Goal: Information Seeking & Learning: Learn about a topic

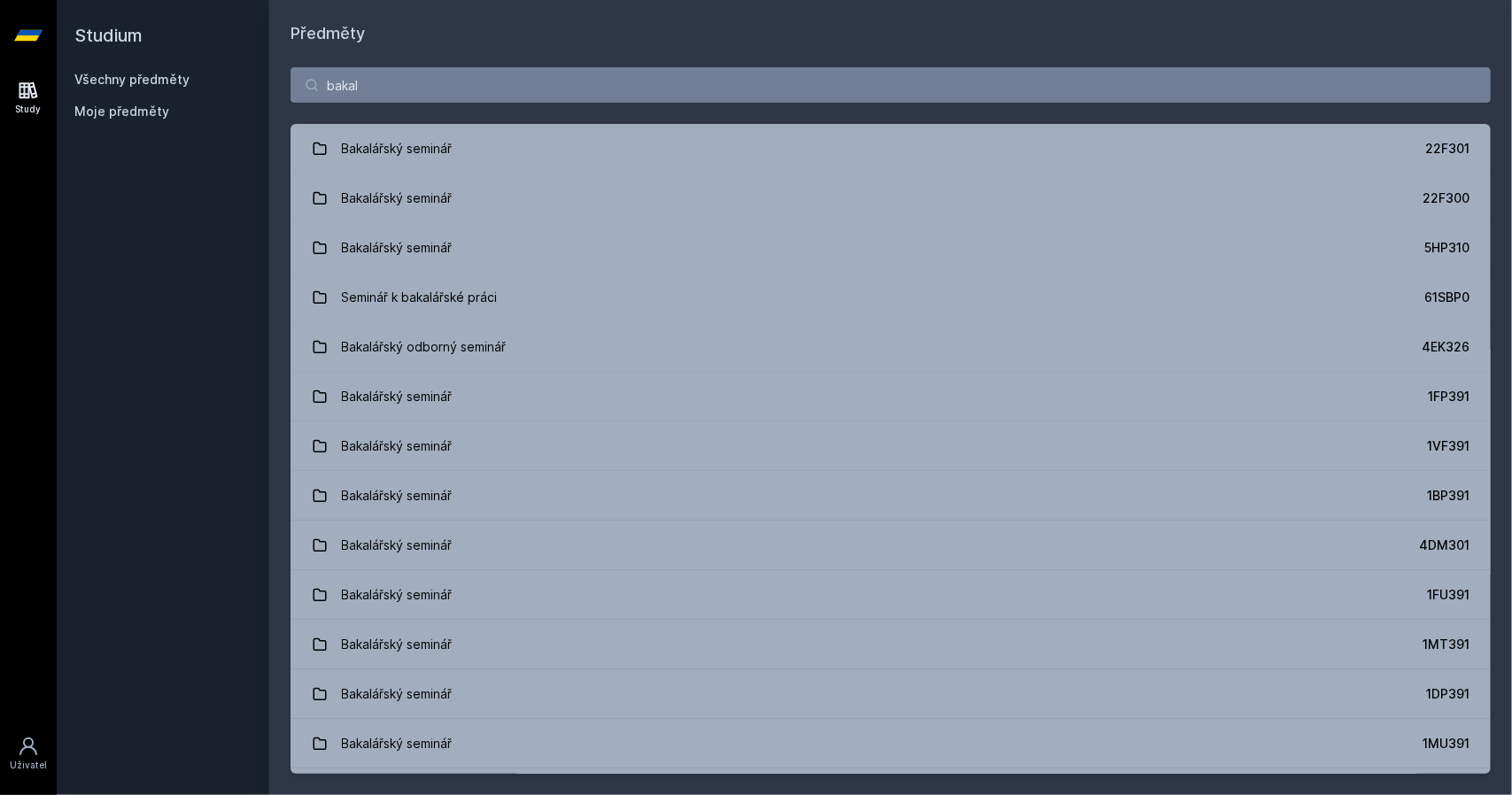
type input "[PERSON_NAME]"
drag, startPoint x: 412, startPoint y: 77, endPoint x: 320, endPoint y: 84, distance: 92.3
click at [320, 84] on input "[PERSON_NAME]" at bounding box center [890, 84] width 1200 height 35
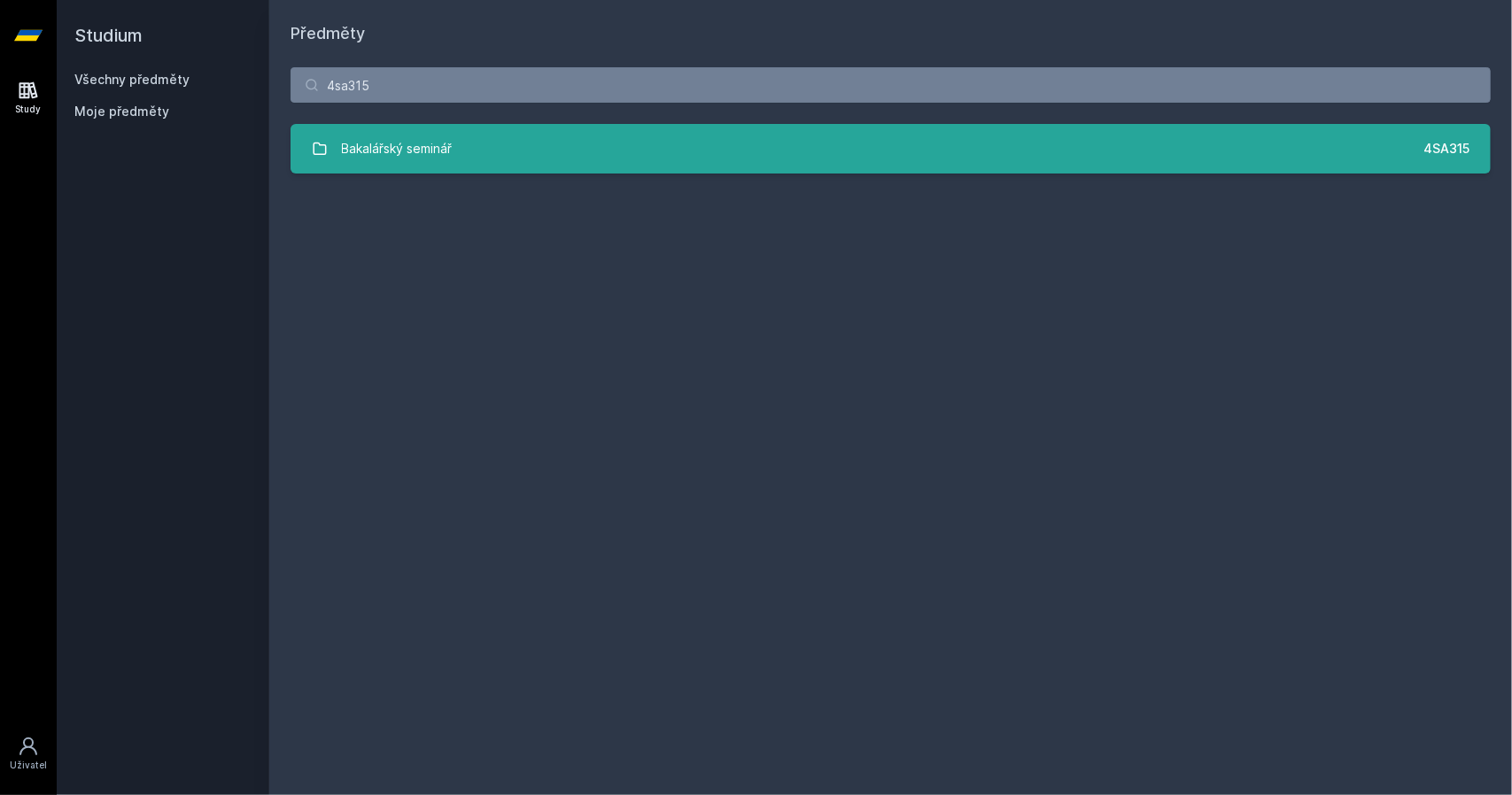
type input "4sa315"
click at [528, 134] on link "Bakalářský seminář 4SA315" at bounding box center [890, 149] width 1200 height 50
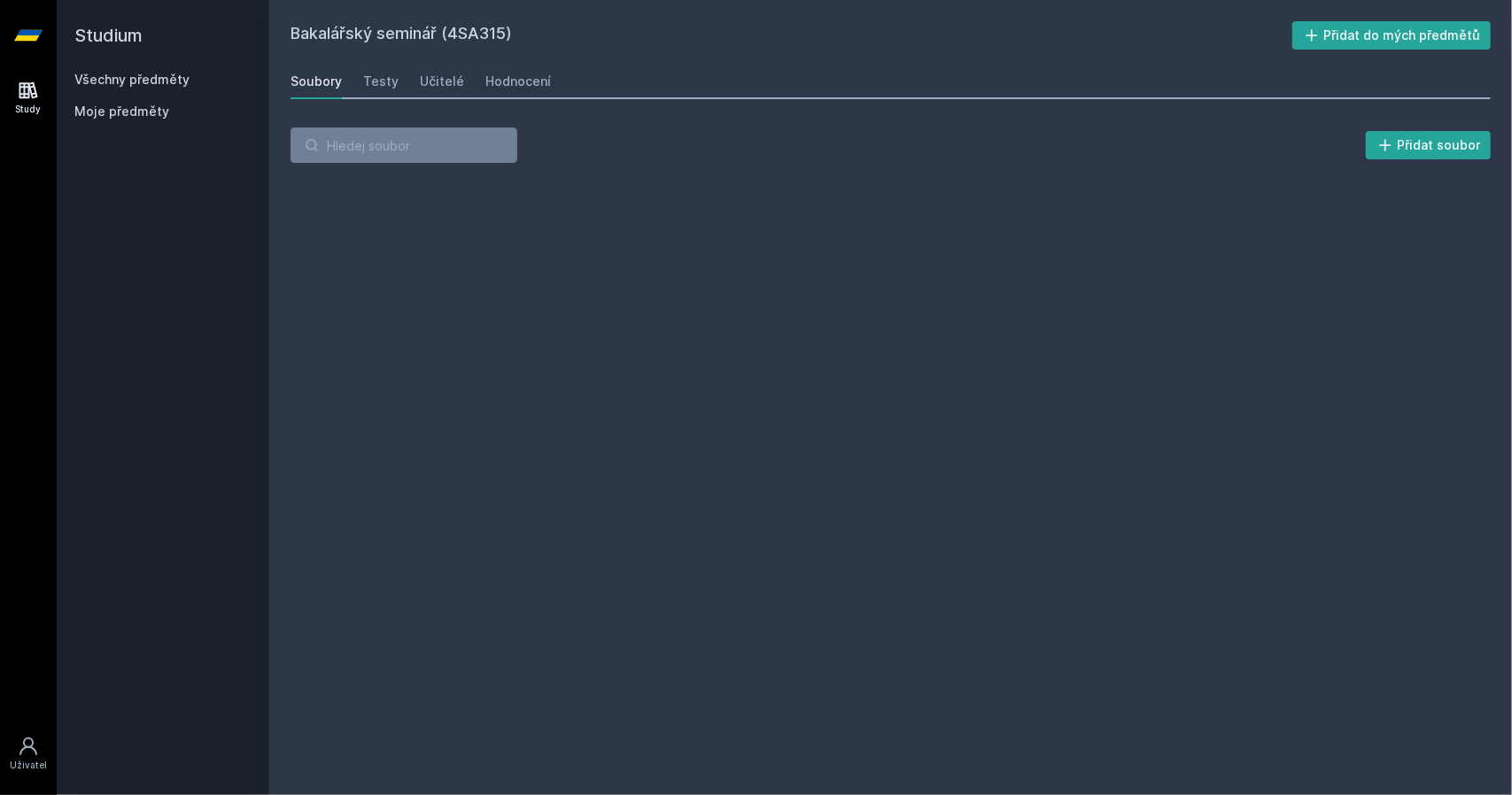
click at [395, 80] on div "Soubory Testy Učitelé Hodnocení" at bounding box center [890, 81] width 1200 height 35
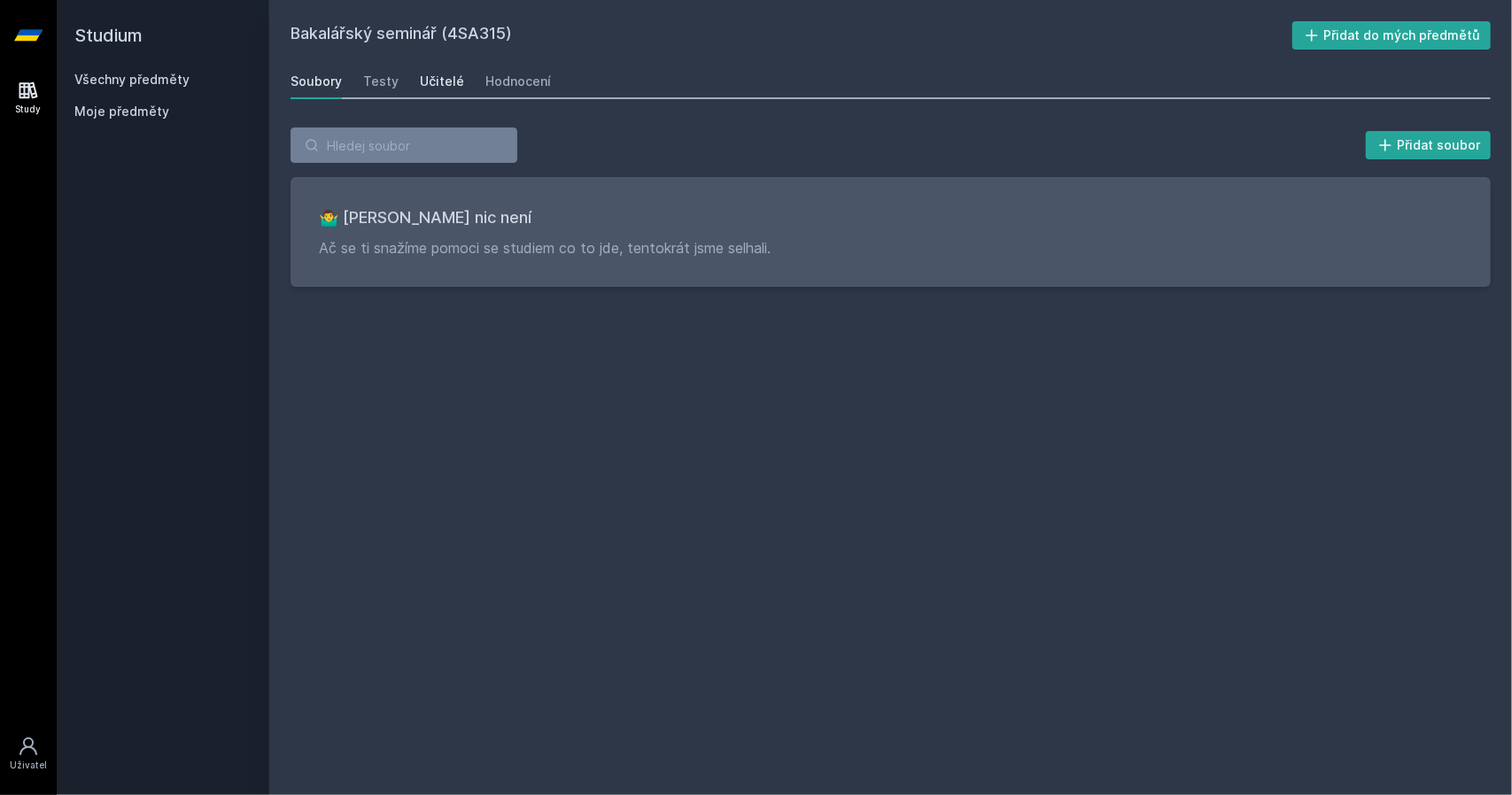
click at [431, 80] on div "Učitelé" at bounding box center [441, 82] width 44 height 18
click at [498, 77] on div "Hodnocení" at bounding box center [518, 82] width 65 height 18
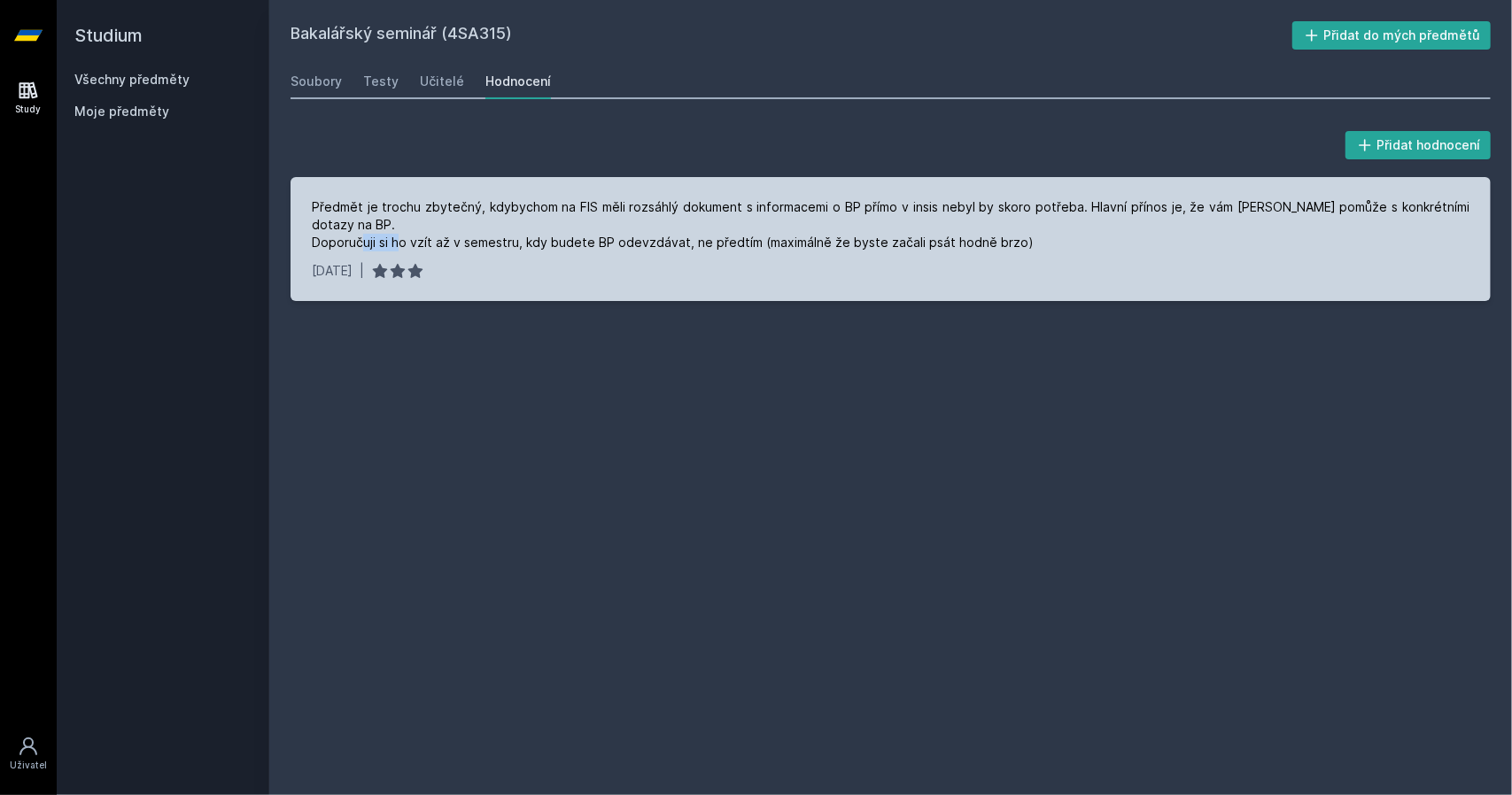
drag, startPoint x: 379, startPoint y: 238, endPoint x: 422, endPoint y: 244, distance: 43.4
click at [422, 244] on div "Předmět je trochu zbytečný, kdybychom na FIS měli rozsáhlý dokument s informace…" at bounding box center [890, 225] width 1158 height 53
click at [454, 242] on div "Předmět je trochu zbytečný, kdybychom na FIS měli rozsáhlý dokument s informace…" at bounding box center [890, 225] width 1158 height 53
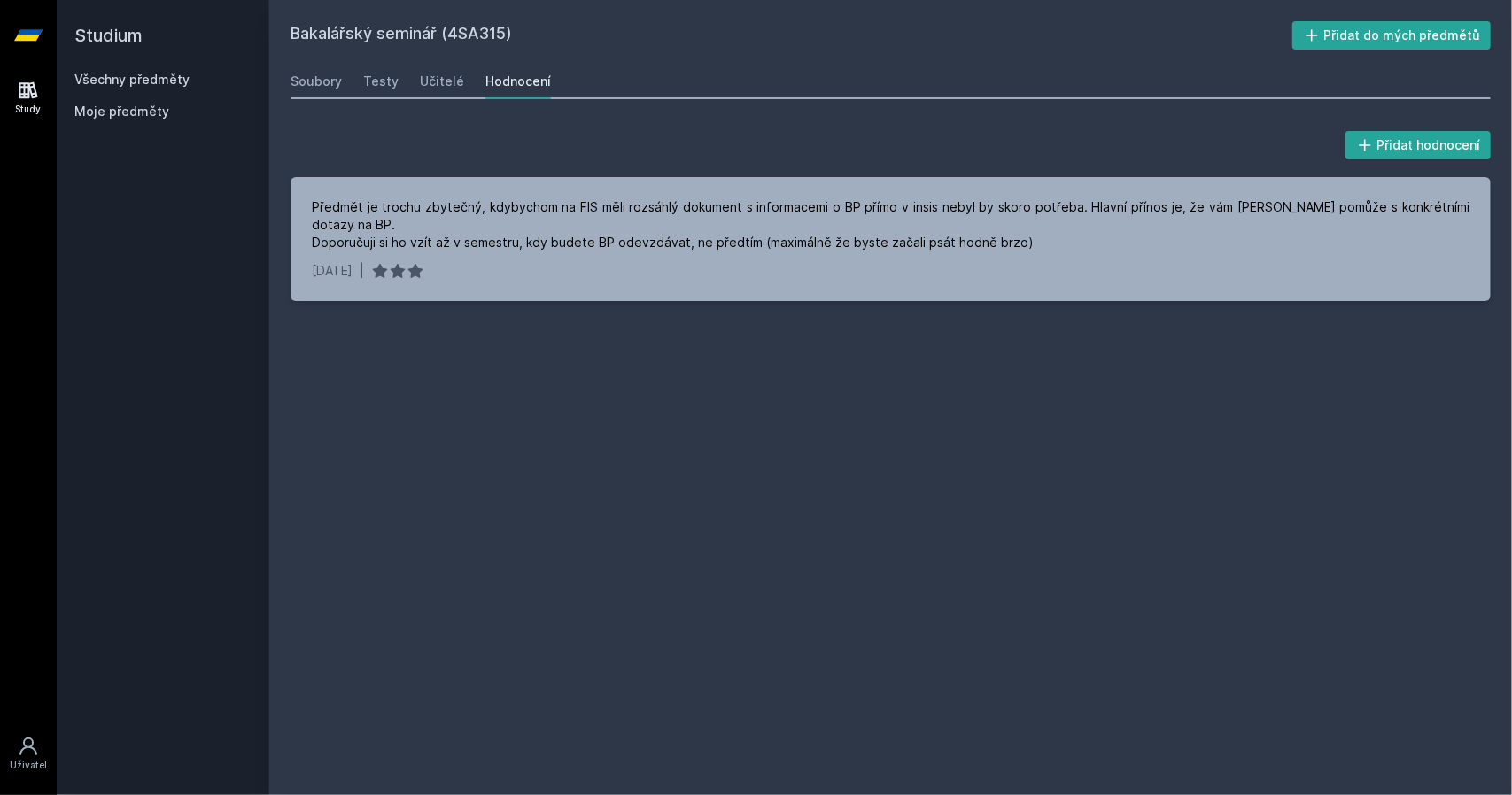
click at [115, 73] on link "Všechny předměty" at bounding box center [131, 79] width 115 height 15
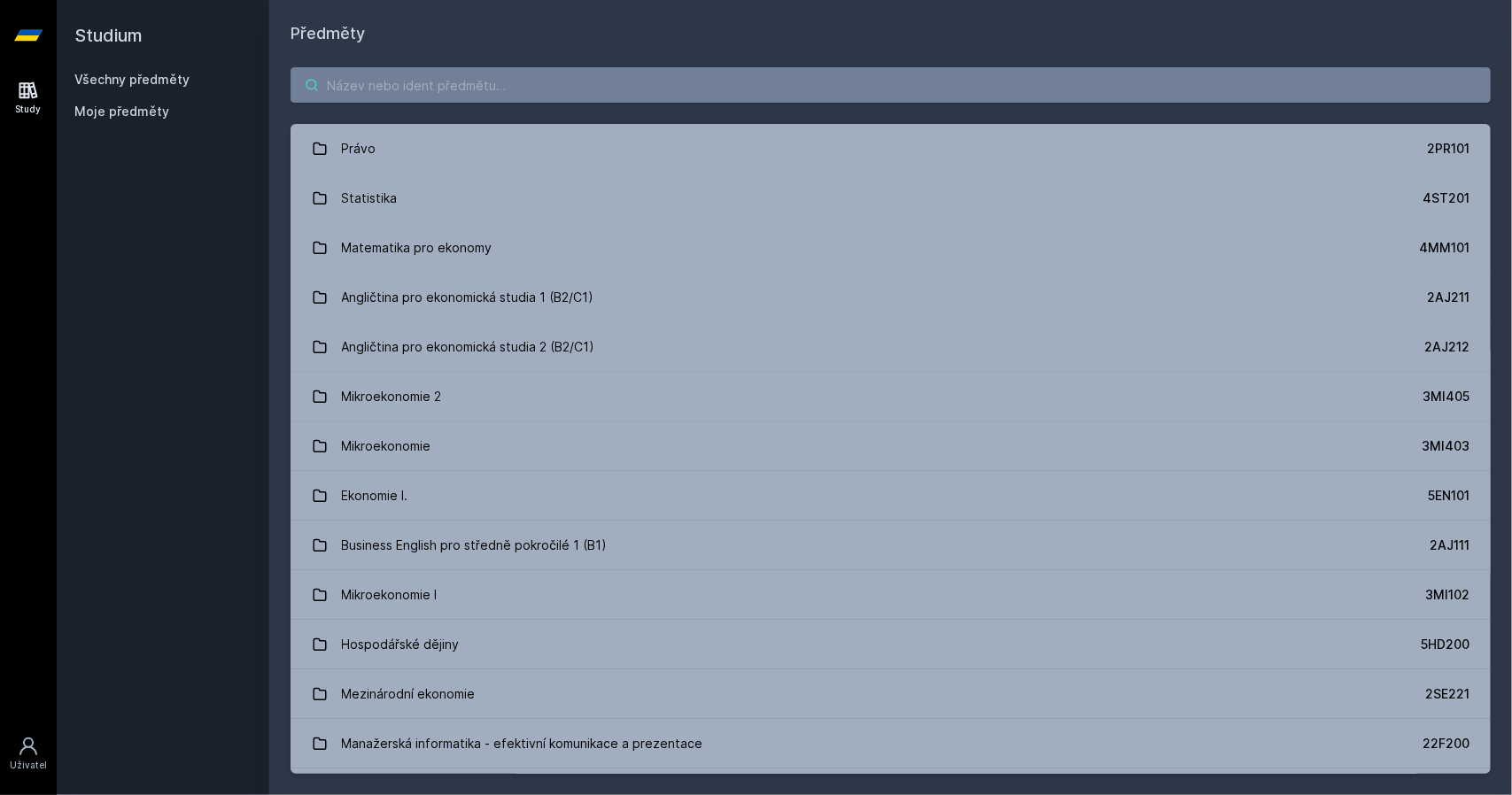
click at [363, 75] on input "search" at bounding box center [890, 84] width 1200 height 35
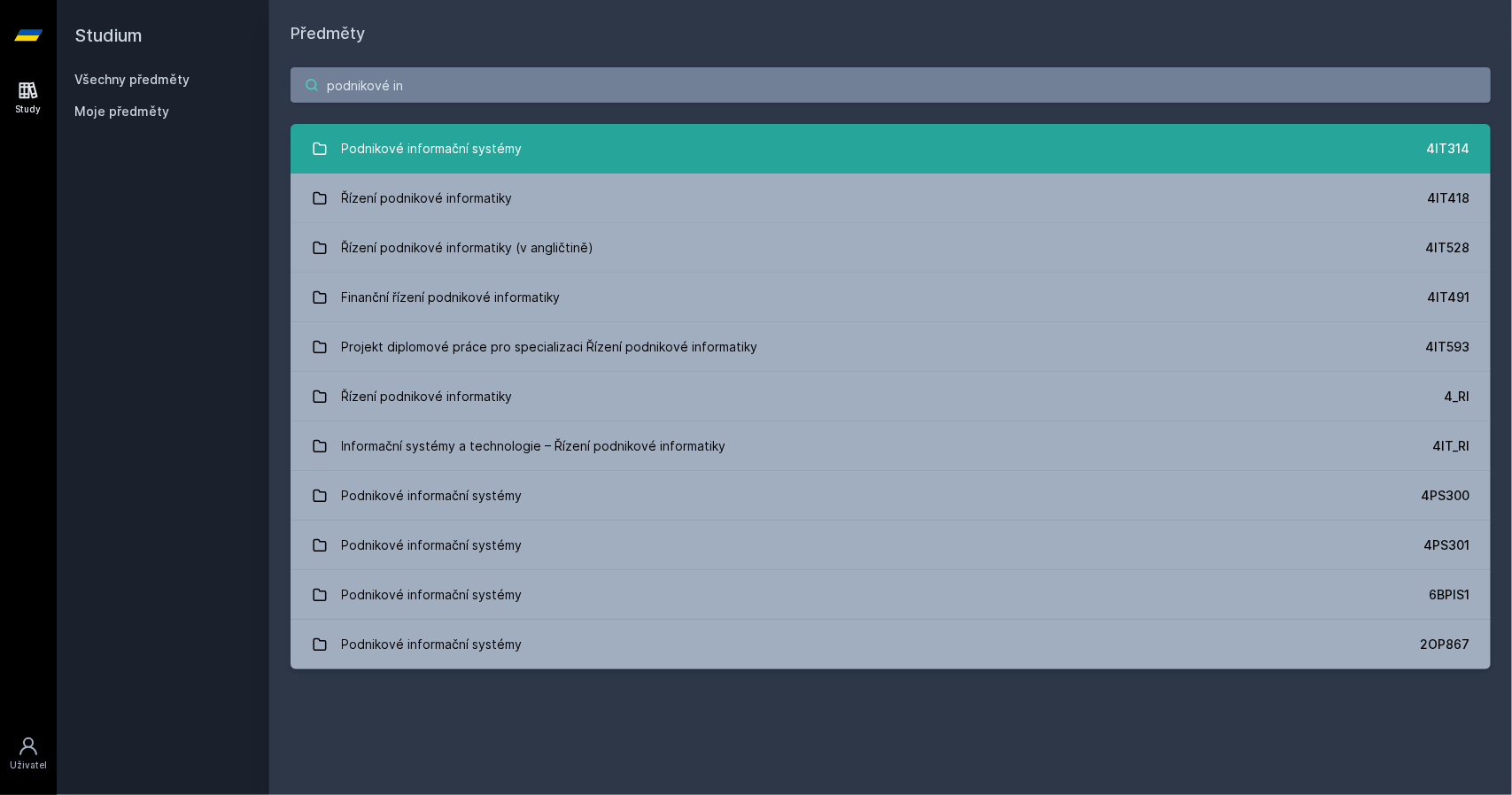
type input "podnikové in"
click at [498, 141] on div "Podnikové informační systémy" at bounding box center [431, 149] width 180 height 35
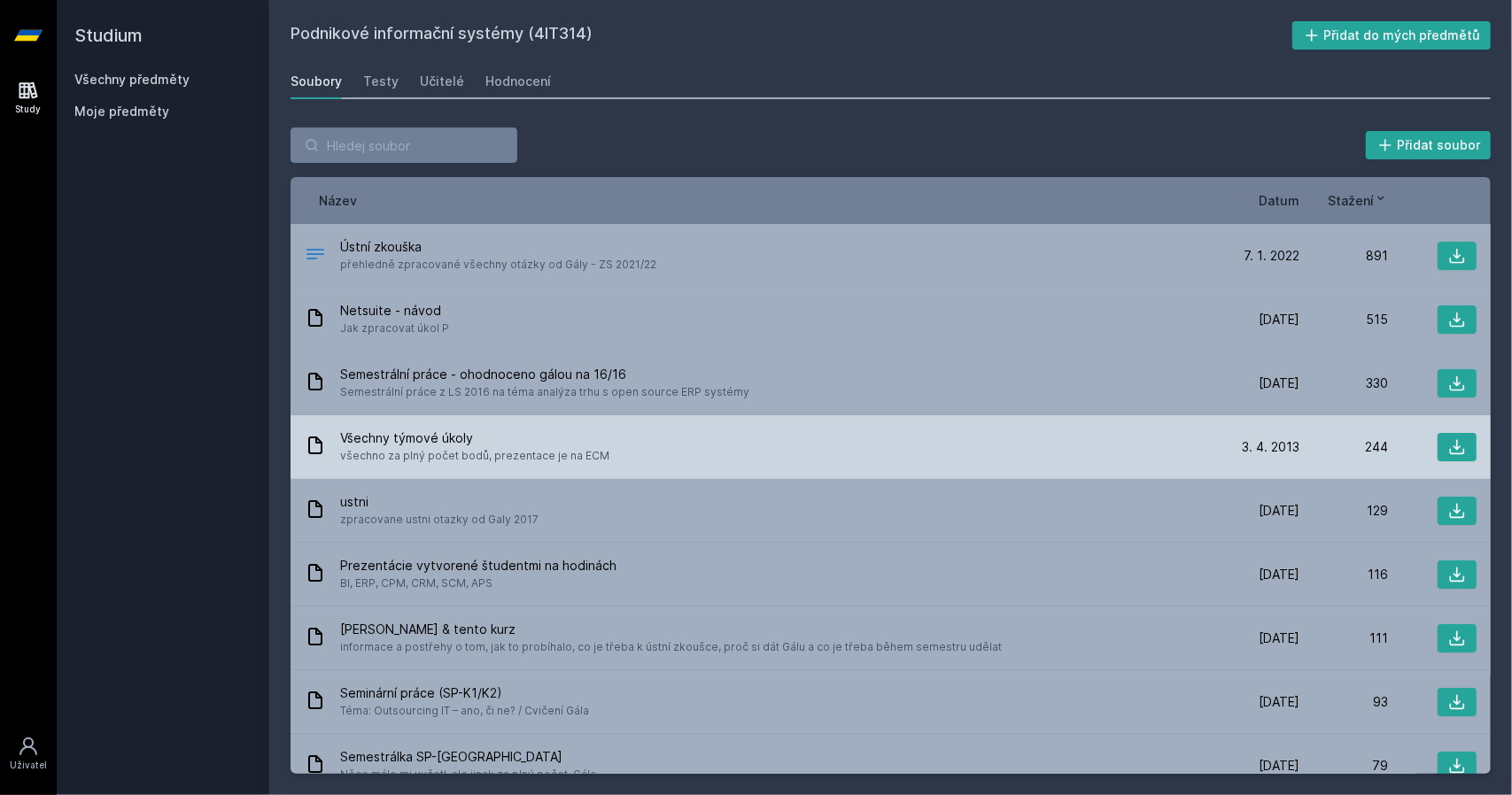
scroll to position [58, 0]
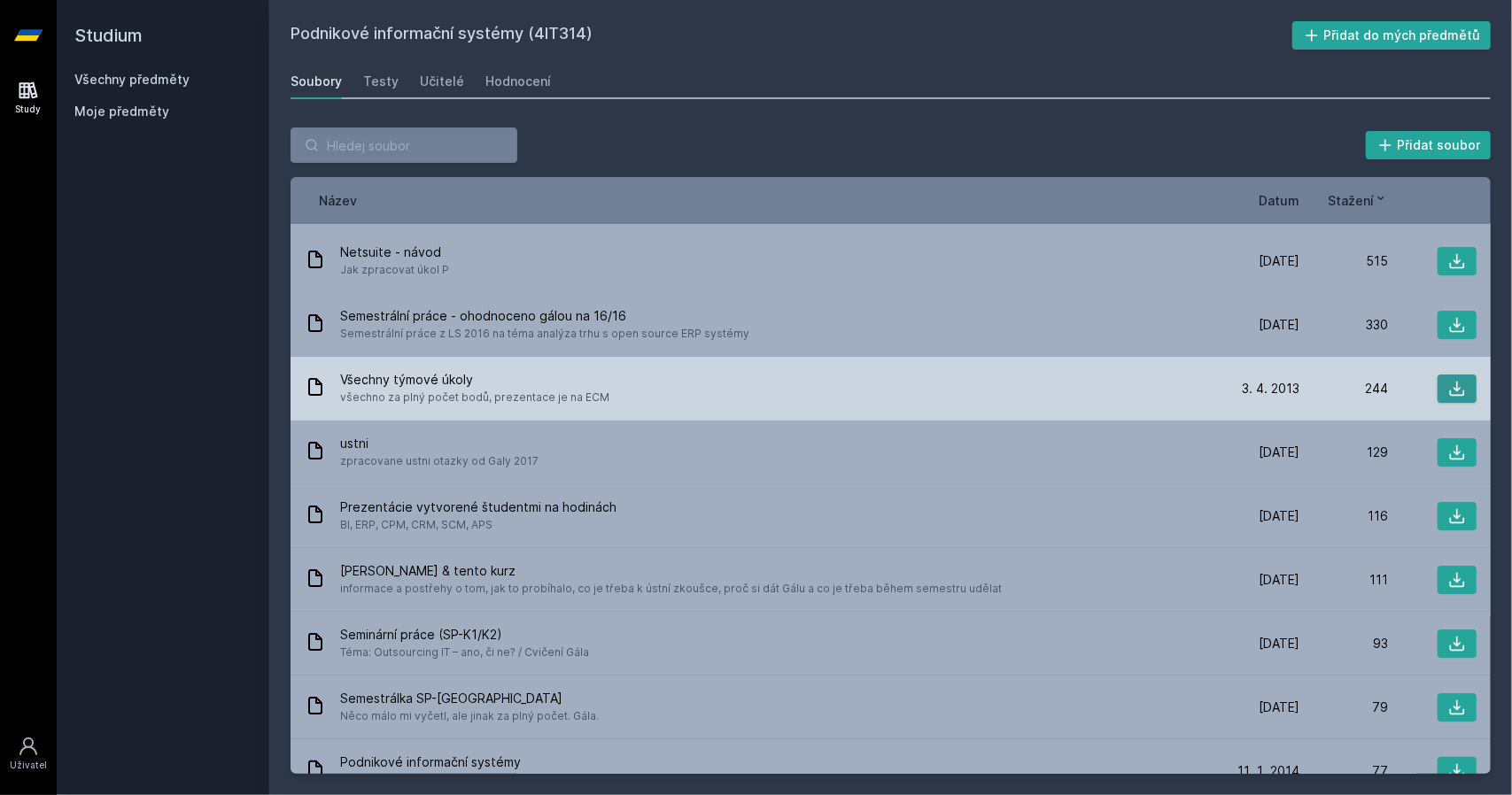
click at [1449, 394] on icon at bounding box center [1457, 389] width 15 height 15
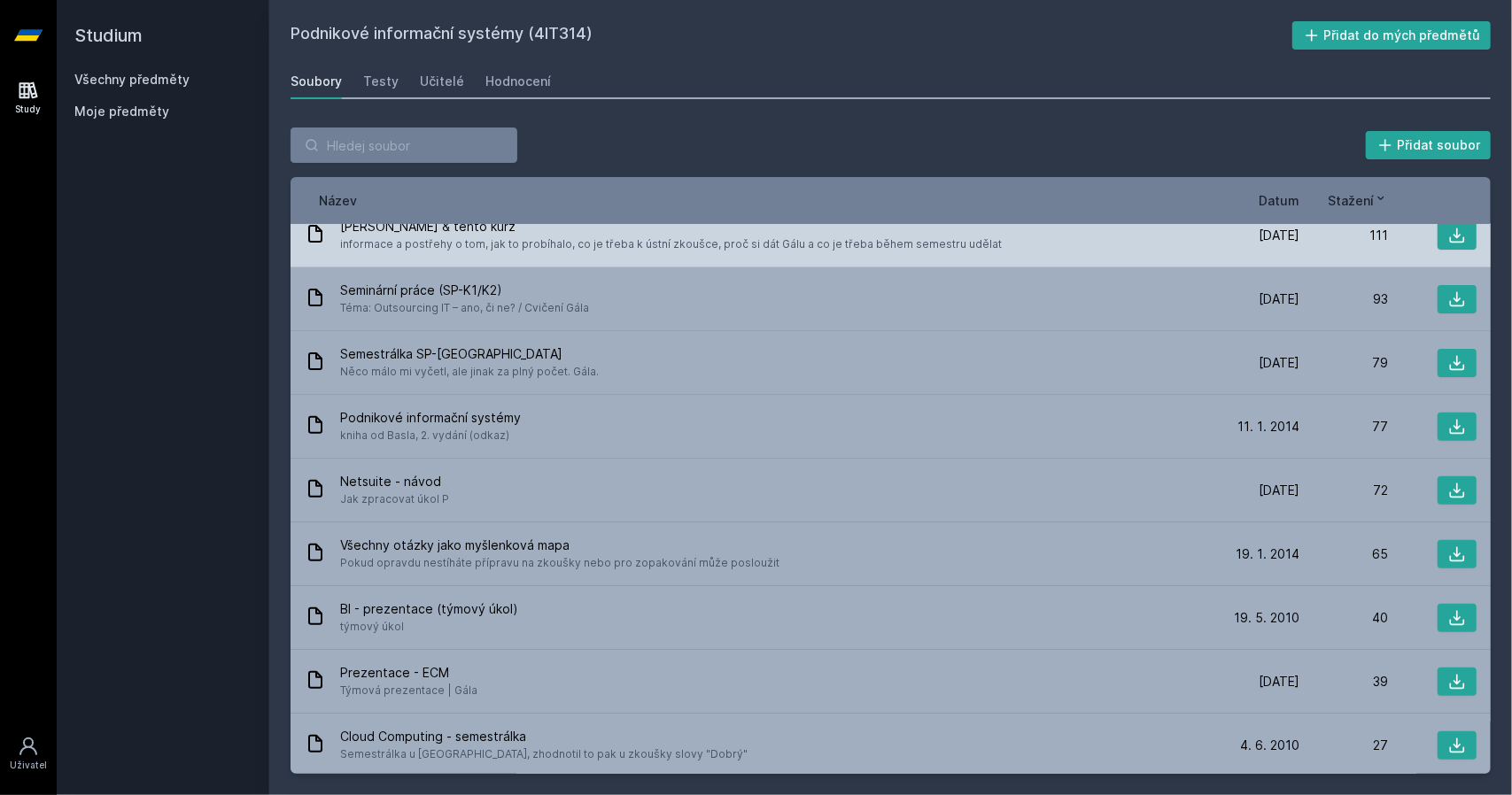
scroll to position [0, 0]
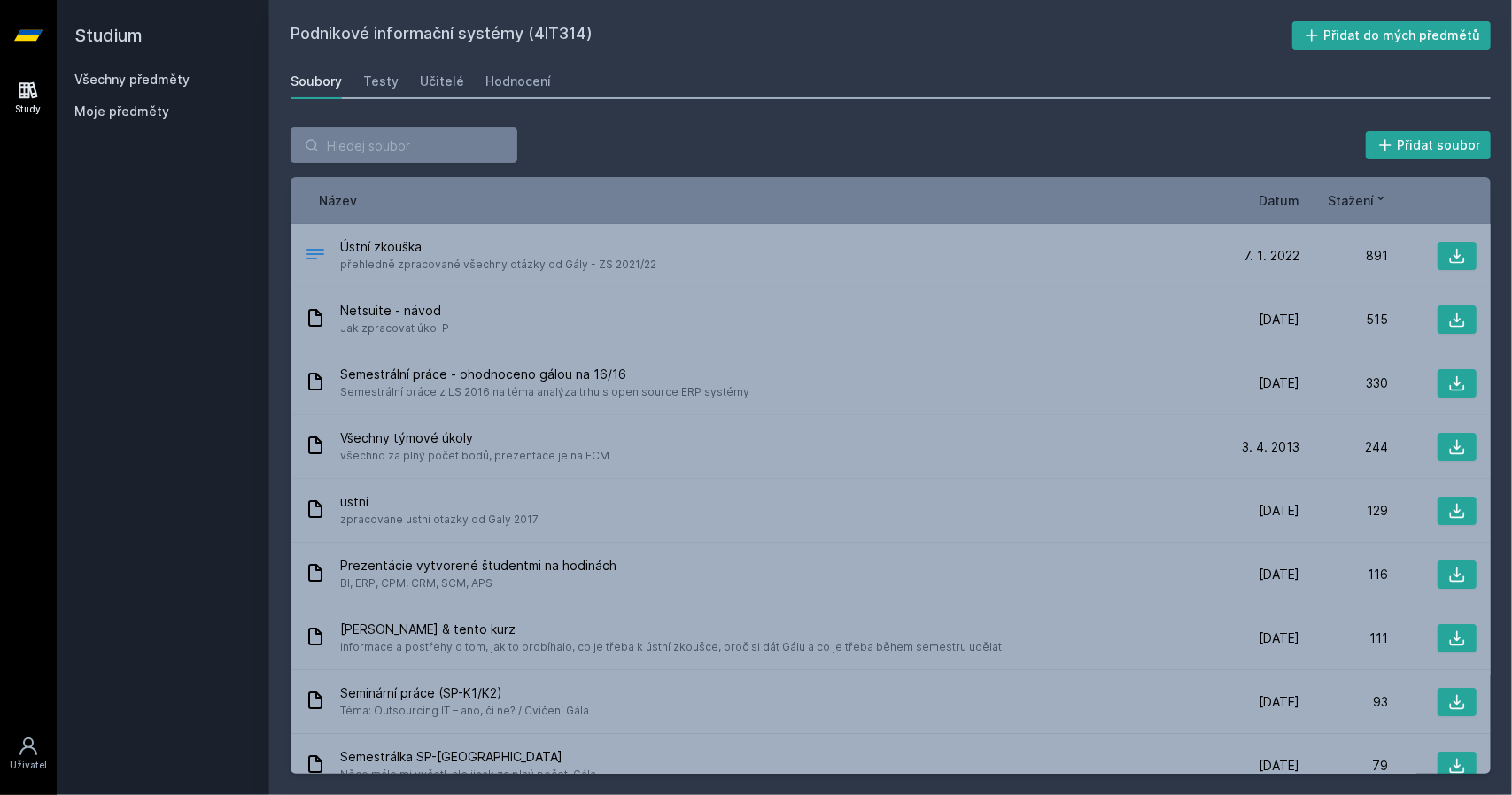
click at [1279, 194] on span "Datum" at bounding box center [1278, 200] width 41 height 19
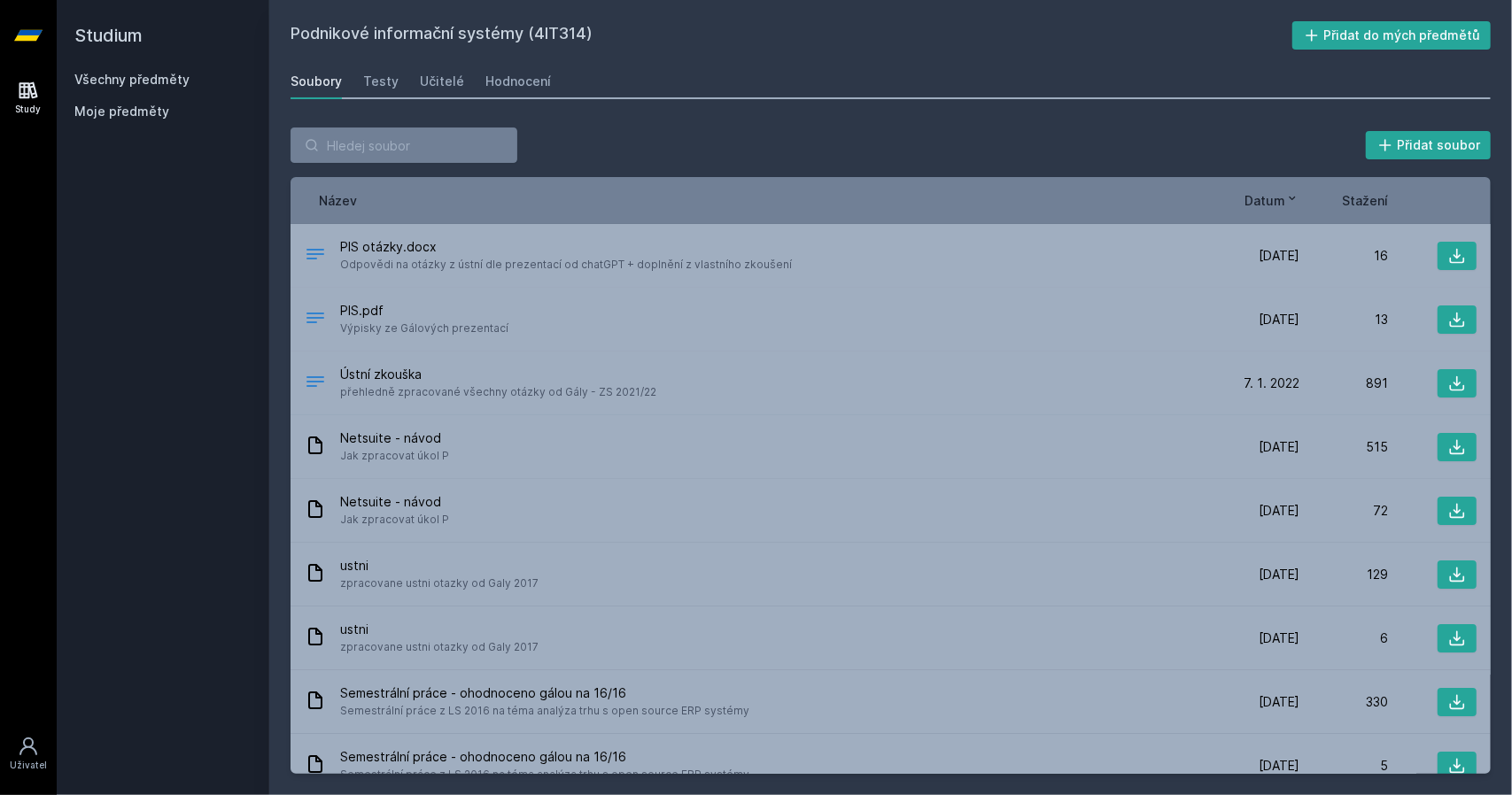
click at [161, 82] on link "Všechny předměty" at bounding box center [131, 79] width 115 height 15
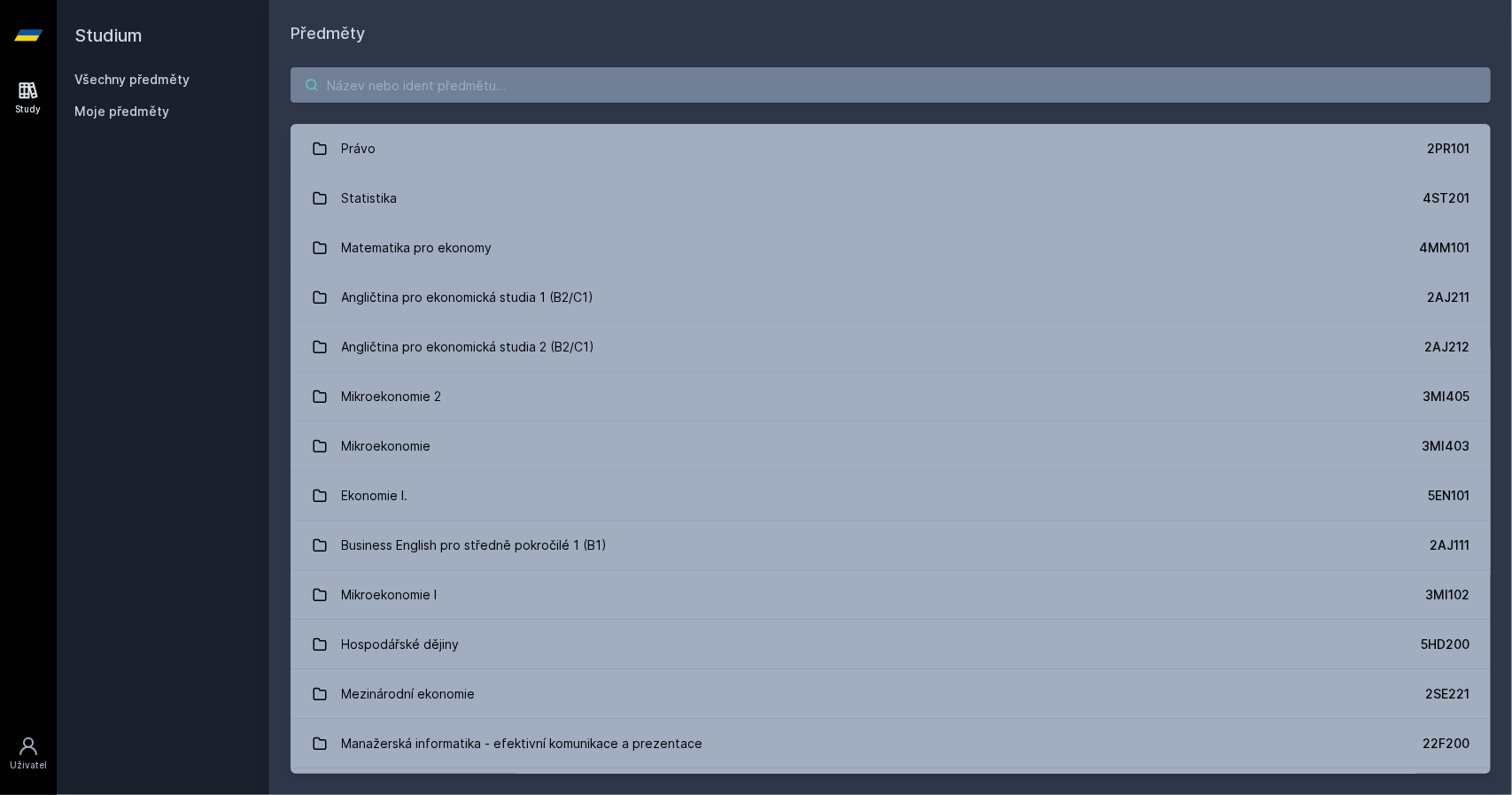
click at [451, 75] on input "search" at bounding box center [890, 84] width 1200 height 35
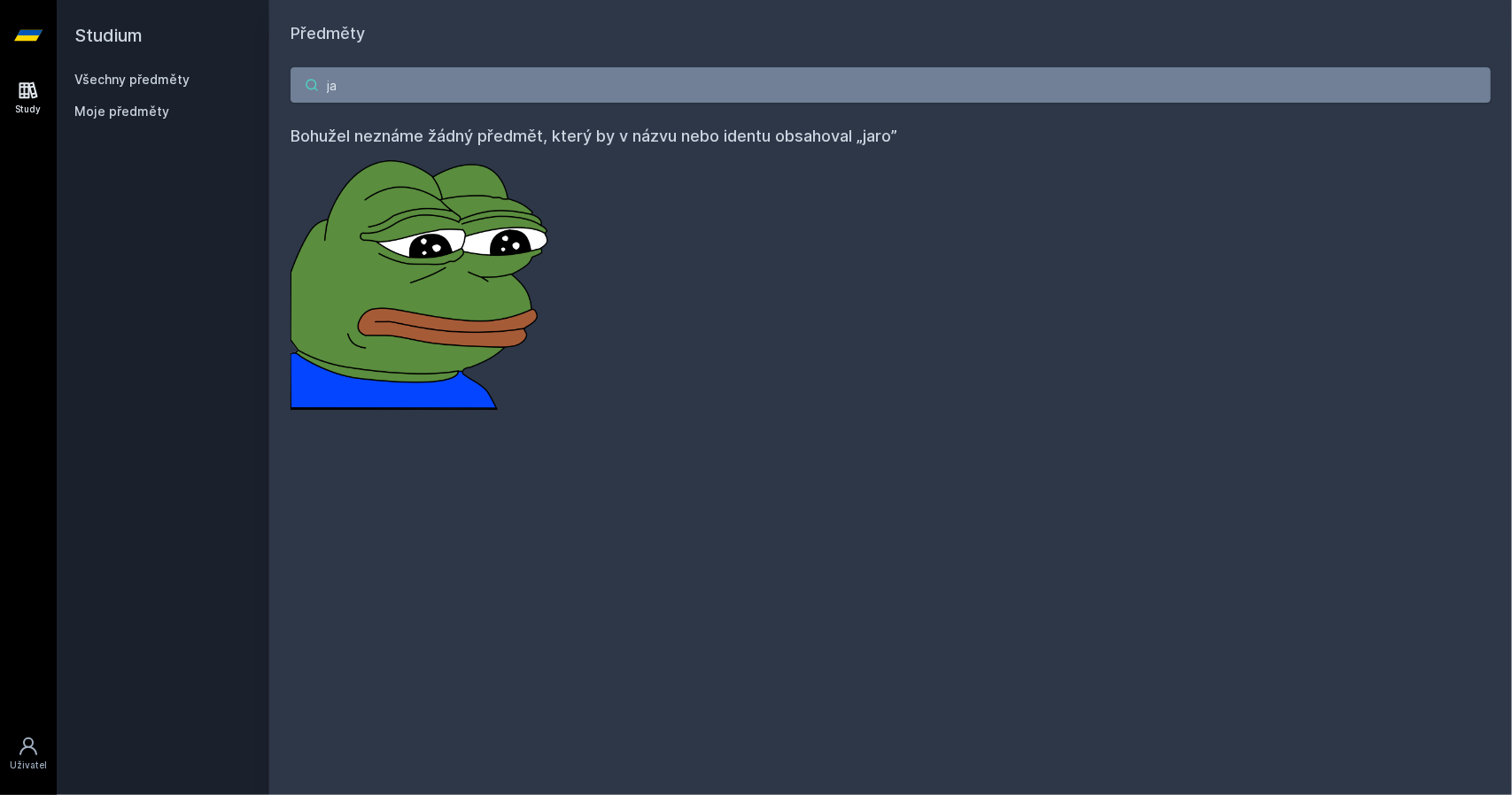
type input "j"
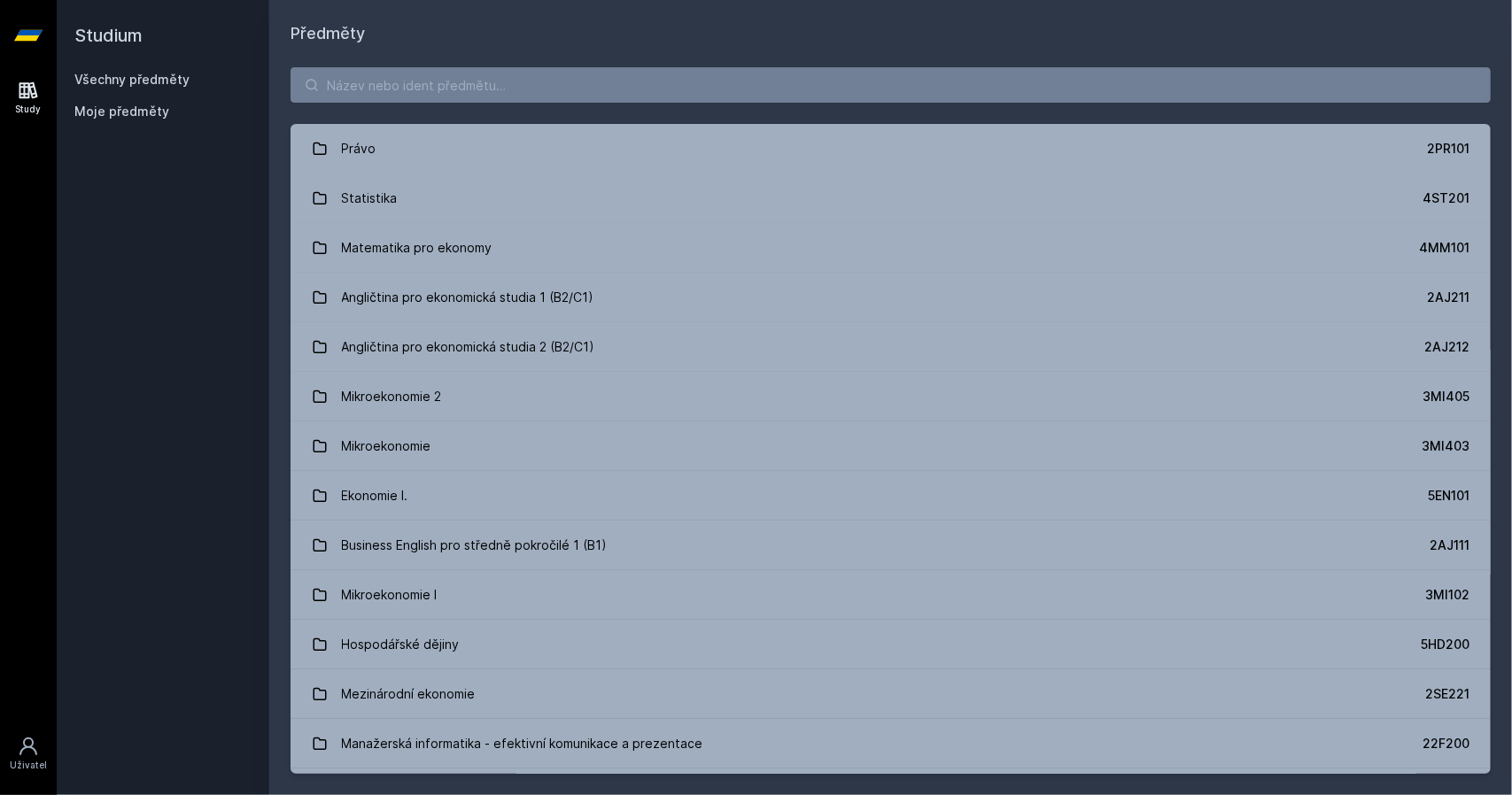
click at [116, 87] on div "Všechny předměty" at bounding box center [162, 80] width 177 height 18
click at [119, 102] on span "Moje předměty" at bounding box center [121, 111] width 95 height 18
click at [24, 98] on icon at bounding box center [28, 90] width 21 height 21
click at [177, 367] on div "Studium Všechny předměty Moje předměty" at bounding box center [163, 397] width 212 height 795
click at [115, 83] on link "Všechny předměty" at bounding box center [131, 79] width 115 height 15
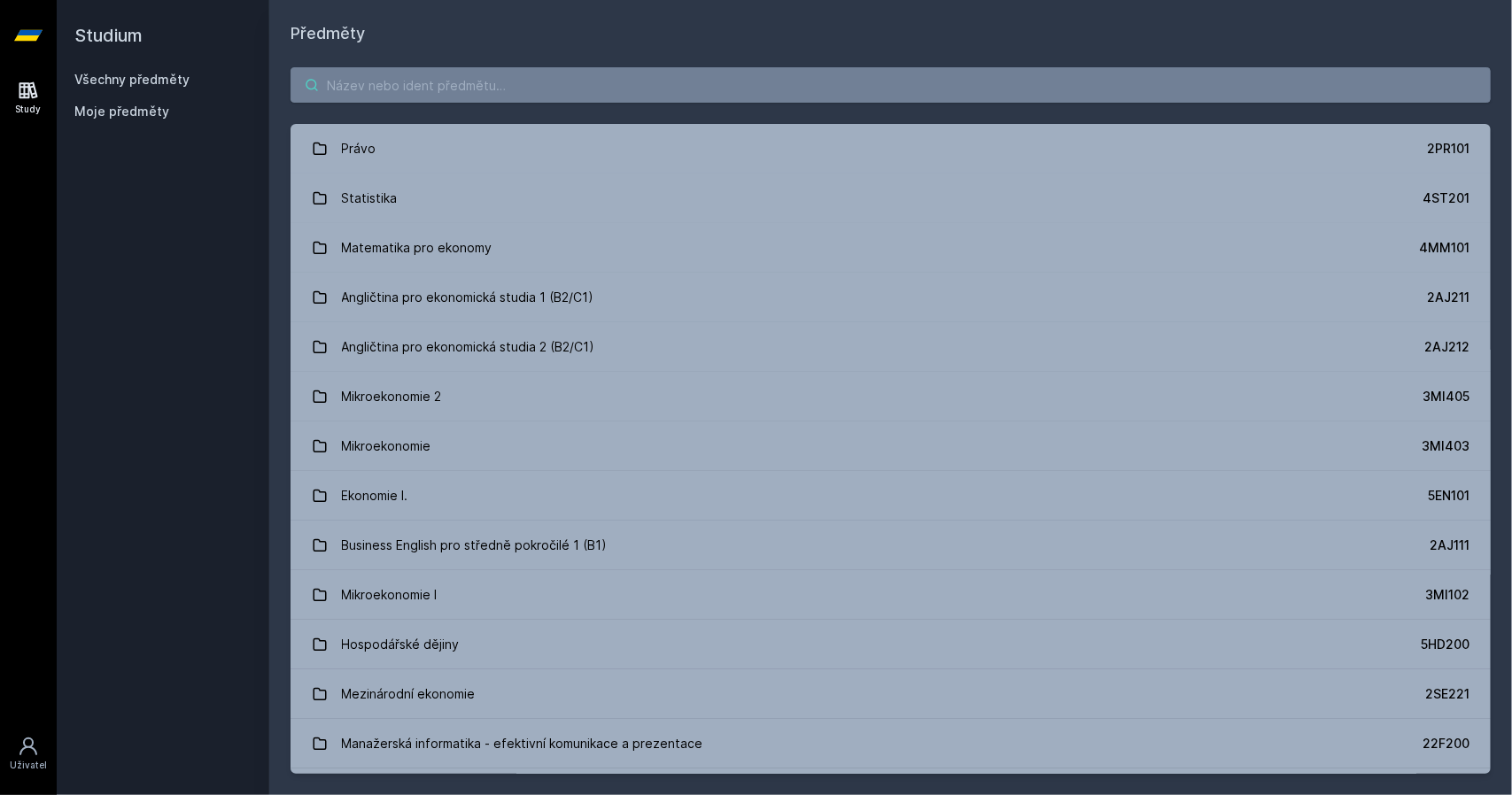
click at [520, 80] on input "search" at bounding box center [890, 84] width 1200 height 35
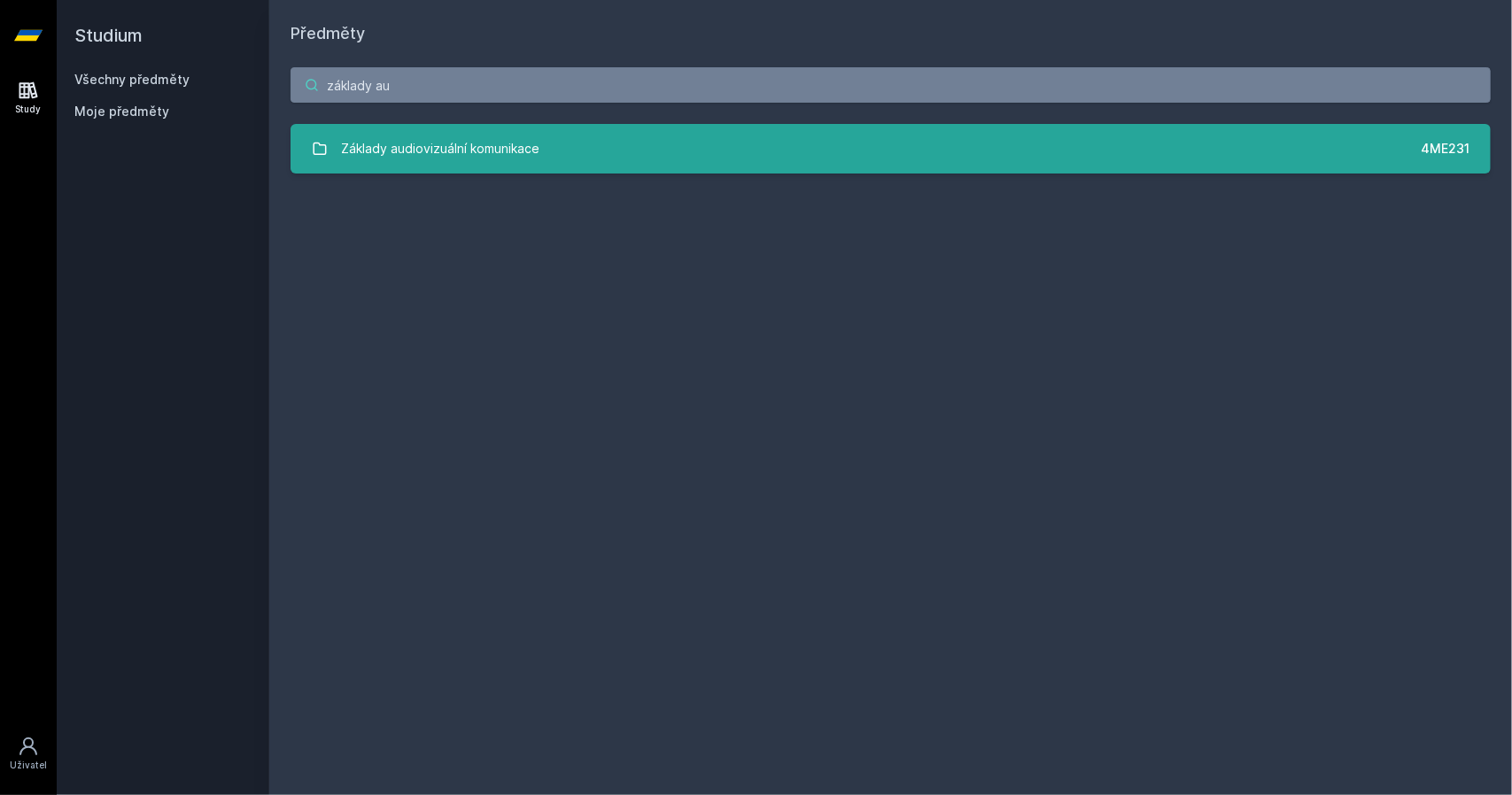
type input "základy au"
click at [488, 156] on div "Základy audiovizuální komunikace" at bounding box center [441, 149] width 199 height 35
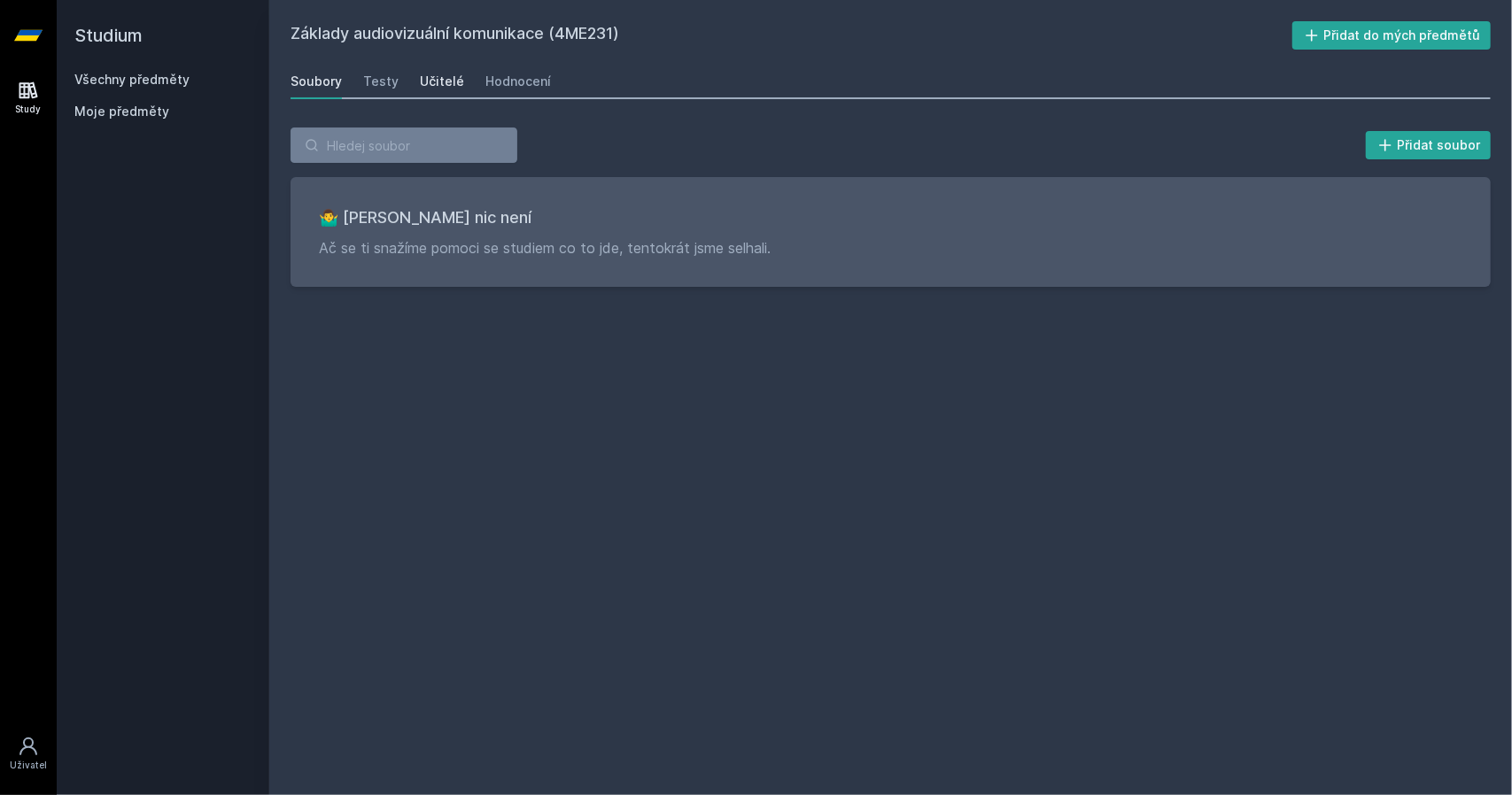
click at [451, 81] on div "Učitelé" at bounding box center [441, 82] width 44 height 18
click at [526, 79] on div "Hodnocení" at bounding box center [518, 82] width 65 height 18
click at [425, 69] on link "Učitelé" at bounding box center [441, 81] width 44 height 35
click at [126, 84] on link "Všechny předměty" at bounding box center [131, 79] width 115 height 15
